Goal: Information Seeking & Learning: Learn about a topic

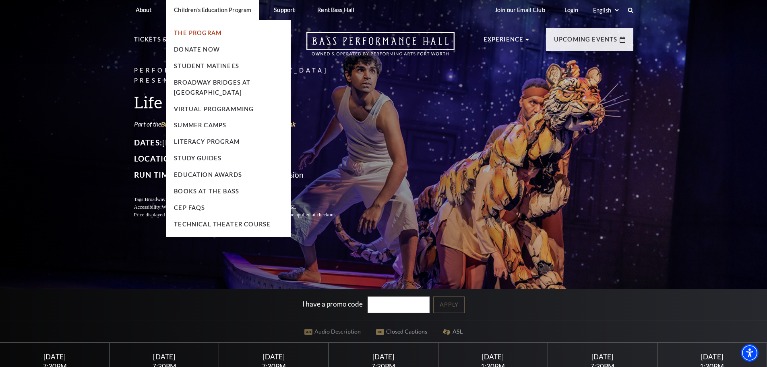
click at [203, 32] on link "The Program" at bounding box center [198, 32] width 48 height 7
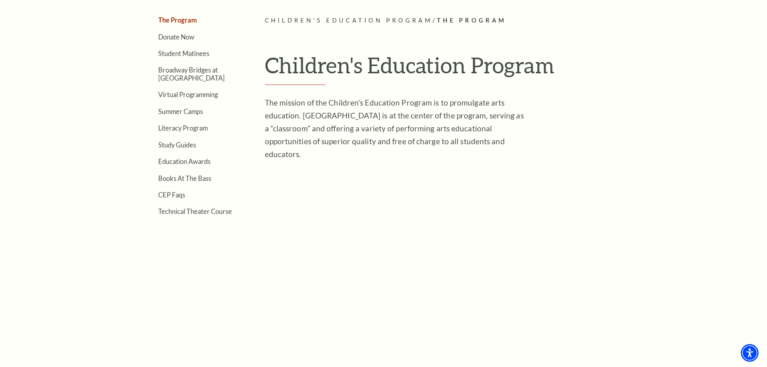
scroll to position [201, 0]
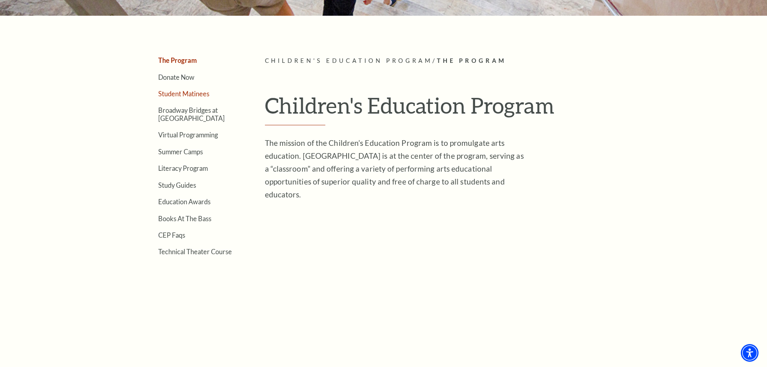
click at [189, 93] on link "Student Matinees" at bounding box center [183, 94] width 51 height 8
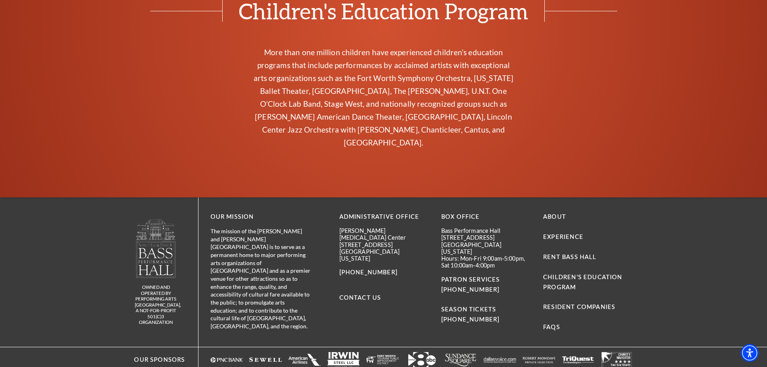
scroll to position [2014, 0]
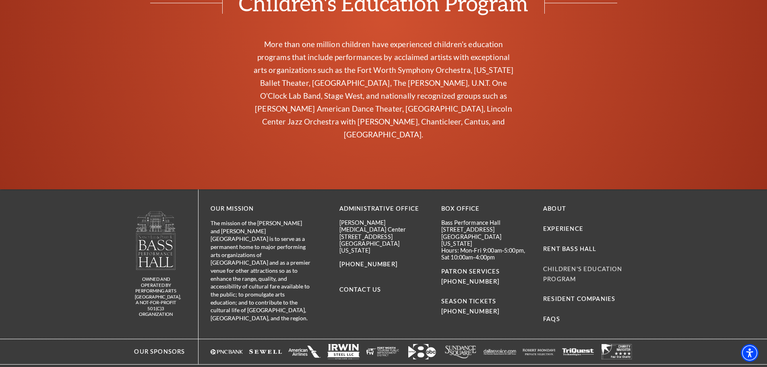
click at [558, 265] on link "Children's Education Program" at bounding box center [582, 273] width 79 height 17
